Goal: Transaction & Acquisition: Purchase product/service

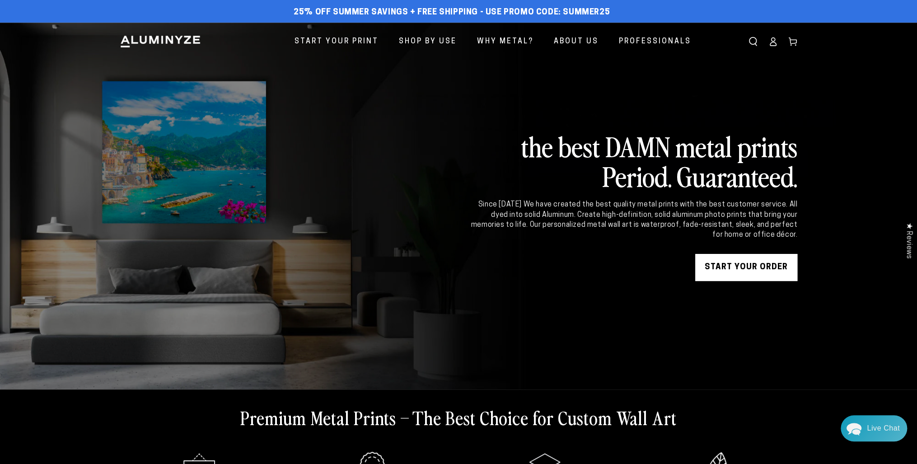
click at [775, 273] on link "START YOUR Order" at bounding box center [747, 267] width 102 height 27
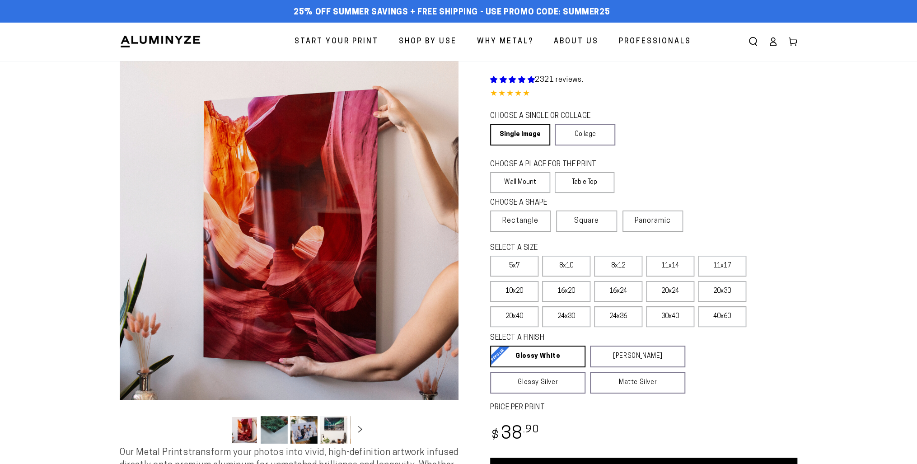
select select "**********"
click at [625, 297] on label "16x24" at bounding box center [618, 291] width 48 height 21
click at [635, 40] on span "Professionals" at bounding box center [655, 41] width 72 height 13
